Goal: Check status: Check status

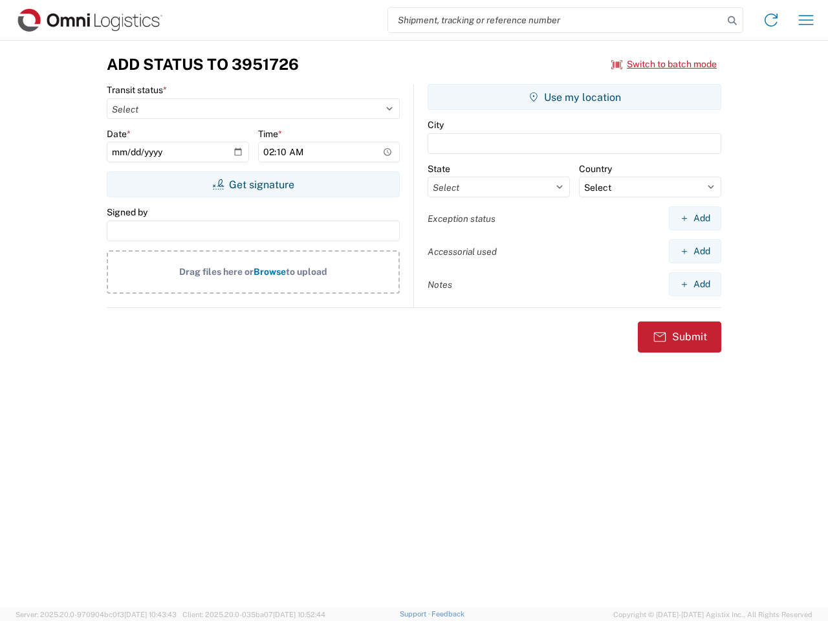
click at [556, 20] on input "search" at bounding box center [555, 20] width 335 height 25
click at [733, 21] on icon at bounding box center [732, 21] width 18 height 18
click at [771, 20] on icon at bounding box center [771, 20] width 21 height 21
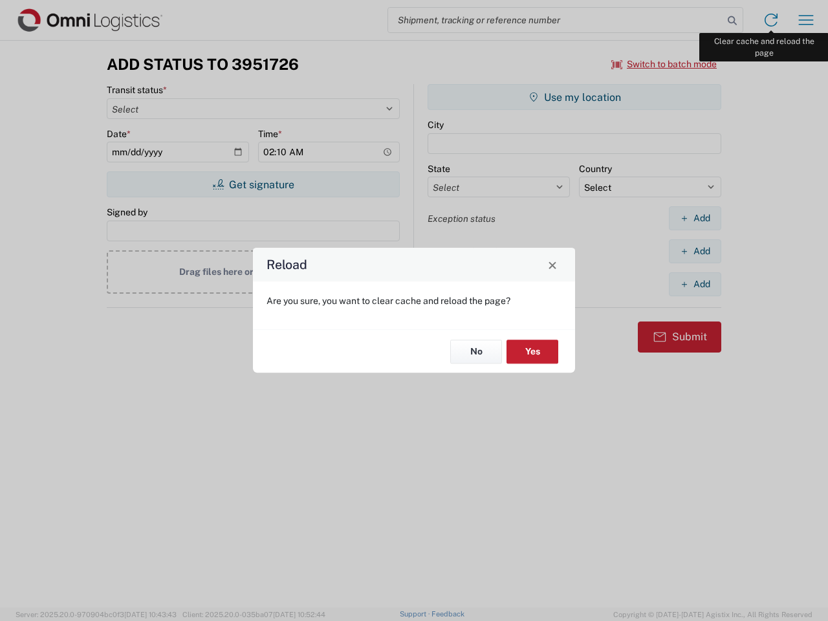
click at [806, 20] on div "Reload Are you sure, you want to clear cache and reload the page? No Yes" at bounding box center [414, 310] width 828 height 621
click at [665, 64] on div "Reload Are you sure, you want to clear cache and reload the page? No Yes" at bounding box center [414, 310] width 828 height 621
click at [253, 184] on div "Reload Are you sure, you want to clear cache and reload the page? No Yes" at bounding box center [414, 310] width 828 height 621
click at [575, 97] on div "Reload Are you sure, you want to clear cache and reload the page? No Yes" at bounding box center [414, 310] width 828 height 621
click at [695, 218] on div "Reload Are you sure, you want to clear cache and reload the page? No Yes" at bounding box center [414, 310] width 828 height 621
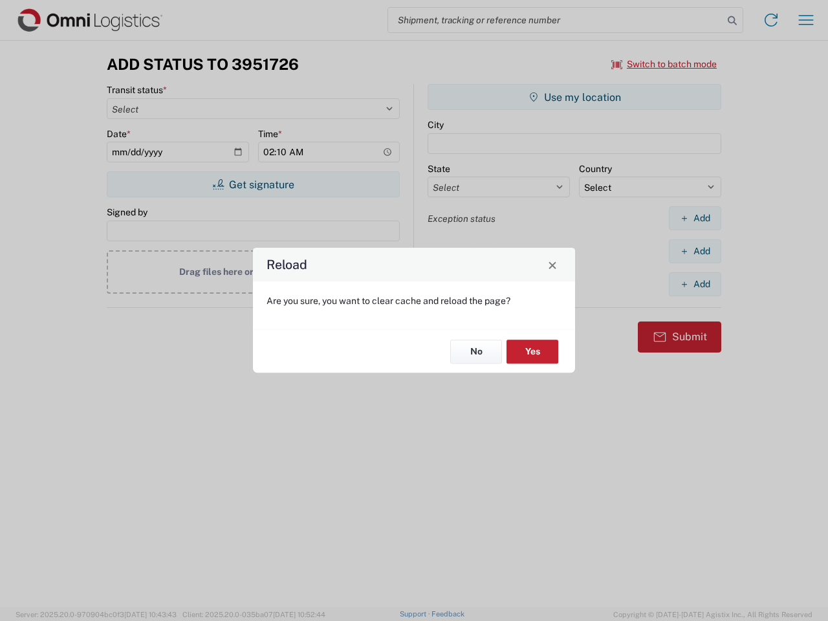
click at [695, 251] on div "Reload Are you sure, you want to clear cache and reload the page? No Yes" at bounding box center [414, 310] width 828 height 621
click at [695, 284] on div "Reload Are you sure, you want to clear cache and reload the page? No Yes" at bounding box center [414, 310] width 828 height 621
